Goal: Task Accomplishment & Management: Use online tool/utility

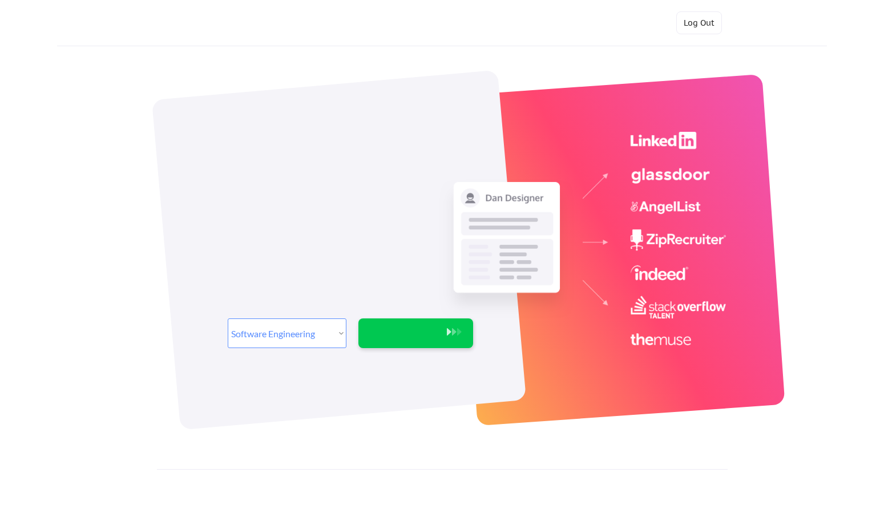
select select ""engineering""
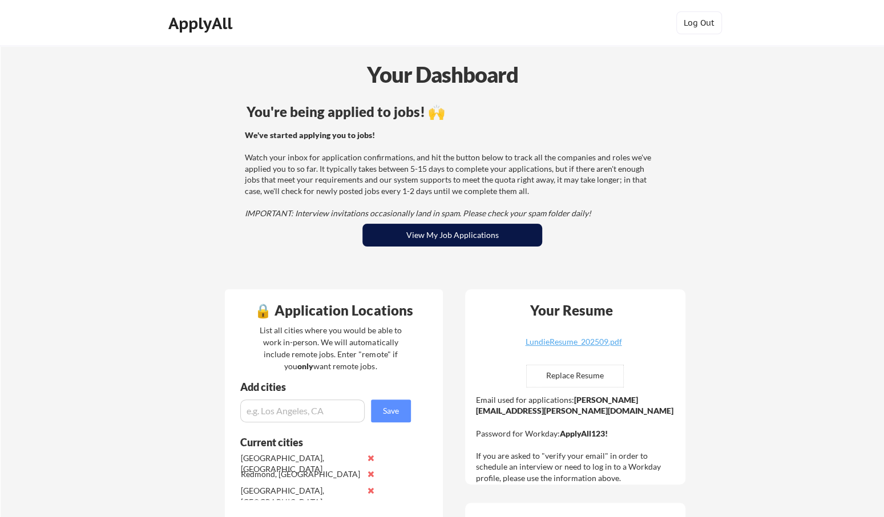
click at [443, 238] on button "View My Job Applications" at bounding box center [452, 235] width 180 height 23
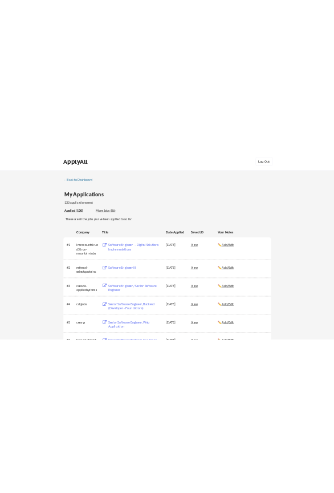
scroll to position [646, 0]
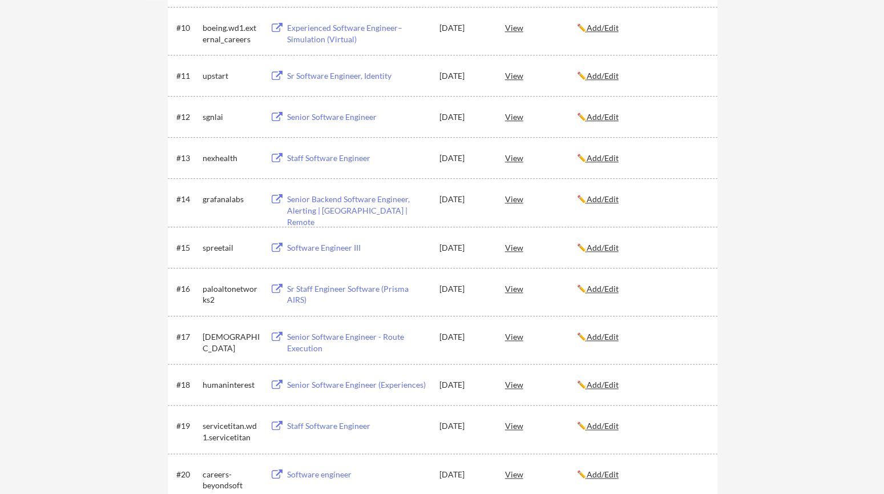
click at [328, 245] on div "Software Engineer III" at bounding box center [358, 247] width 142 height 11
